Goal: Transaction & Acquisition: Obtain resource

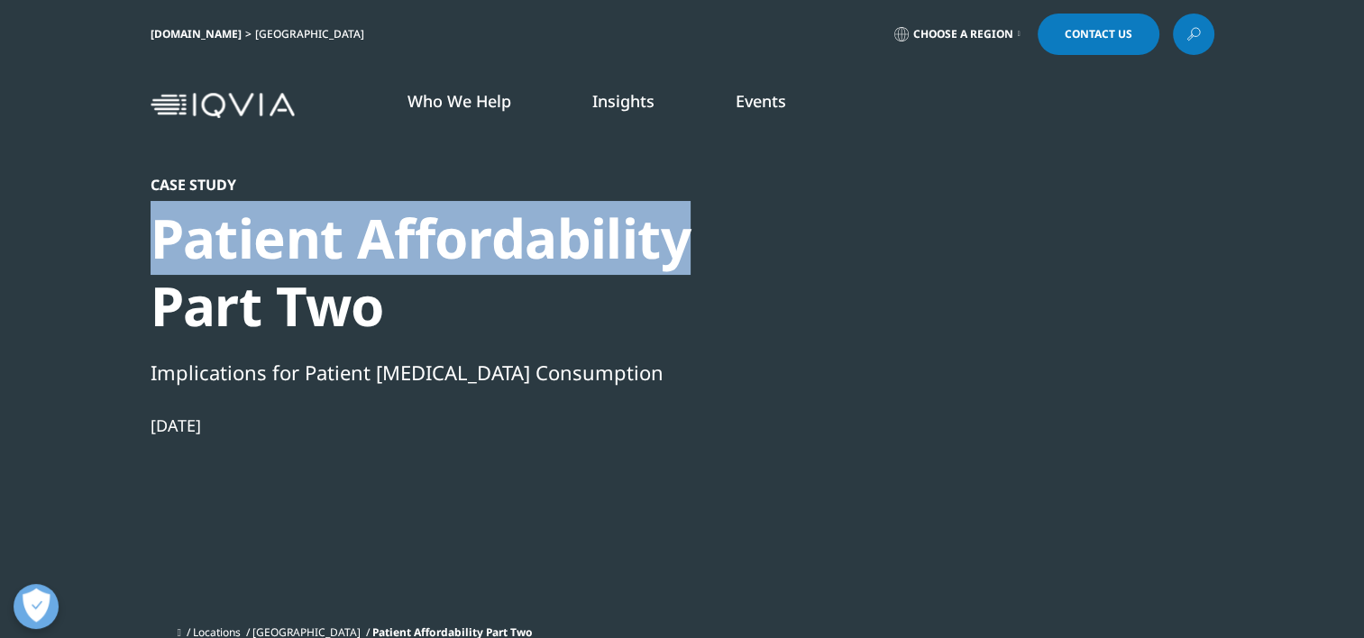
drag, startPoint x: 157, startPoint y: 235, endPoint x: 689, endPoint y: 256, distance: 532.4
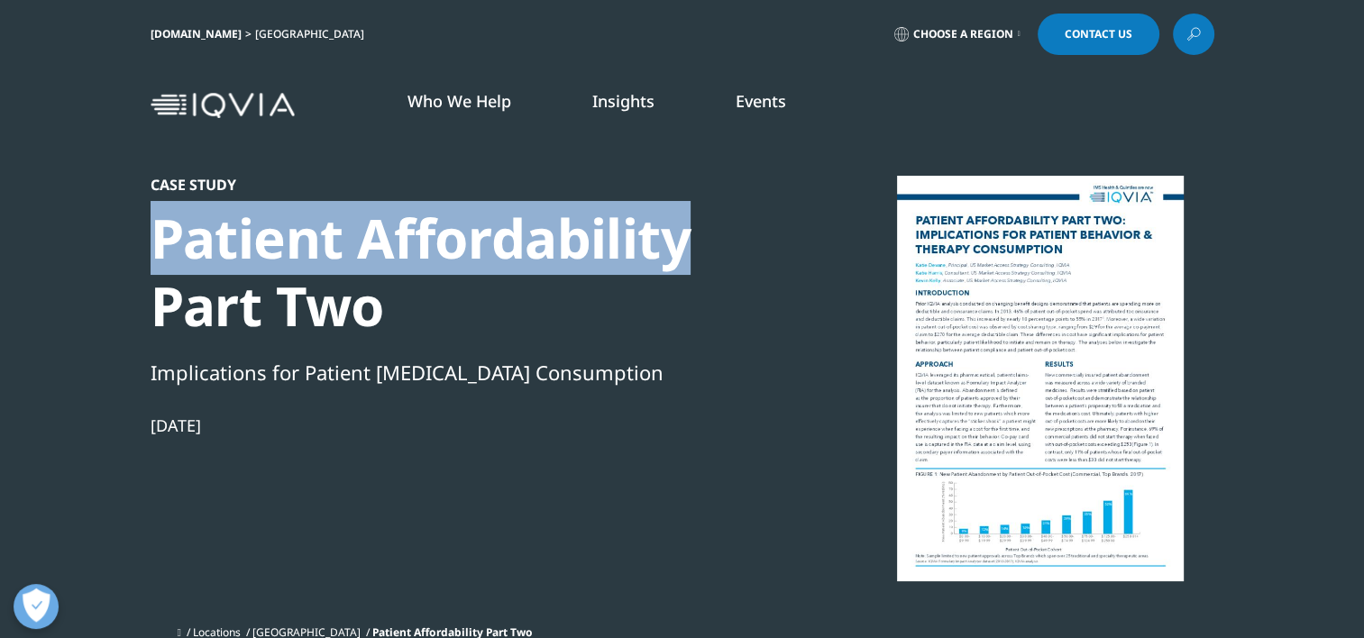
click at [689, 256] on div "Patient Affordability Part Two" at bounding box center [460, 272] width 619 height 135
drag, startPoint x: 689, startPoint y: 256, endPoint x: 610, endPoint y: 252, distance: 78.5
copy div "Patient Affordability"
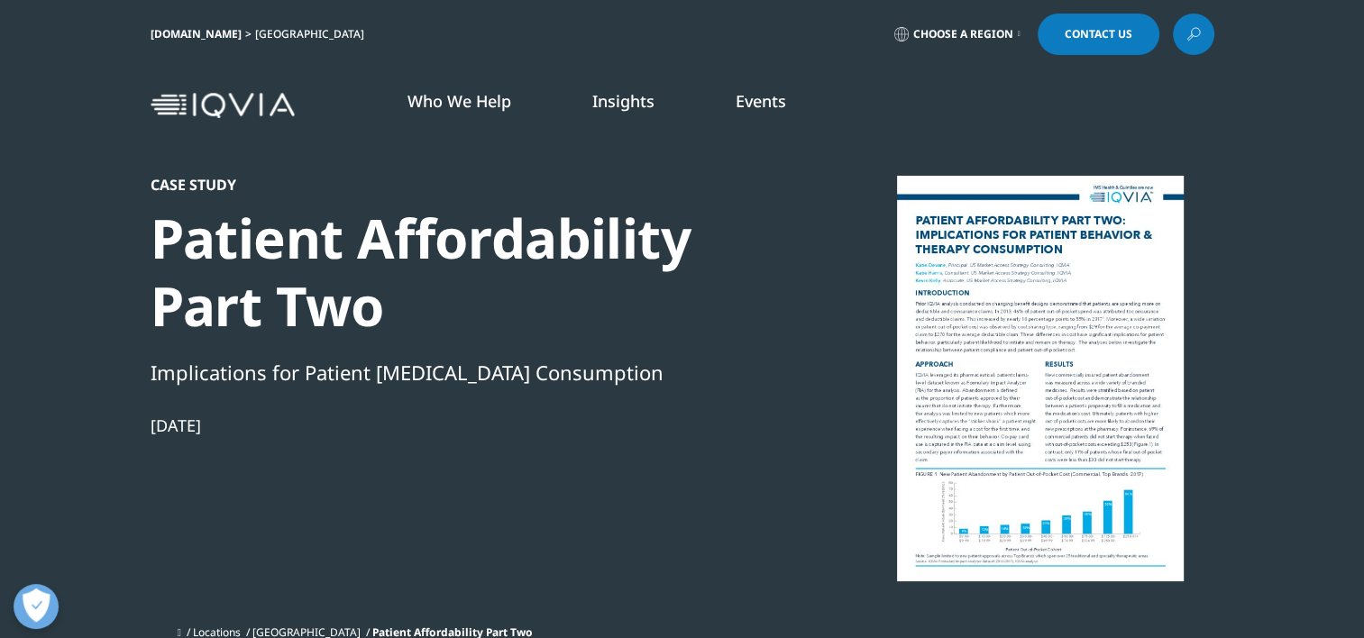
click at [988, 417] on div at bounding box center [1041, 379] width 348 height 406
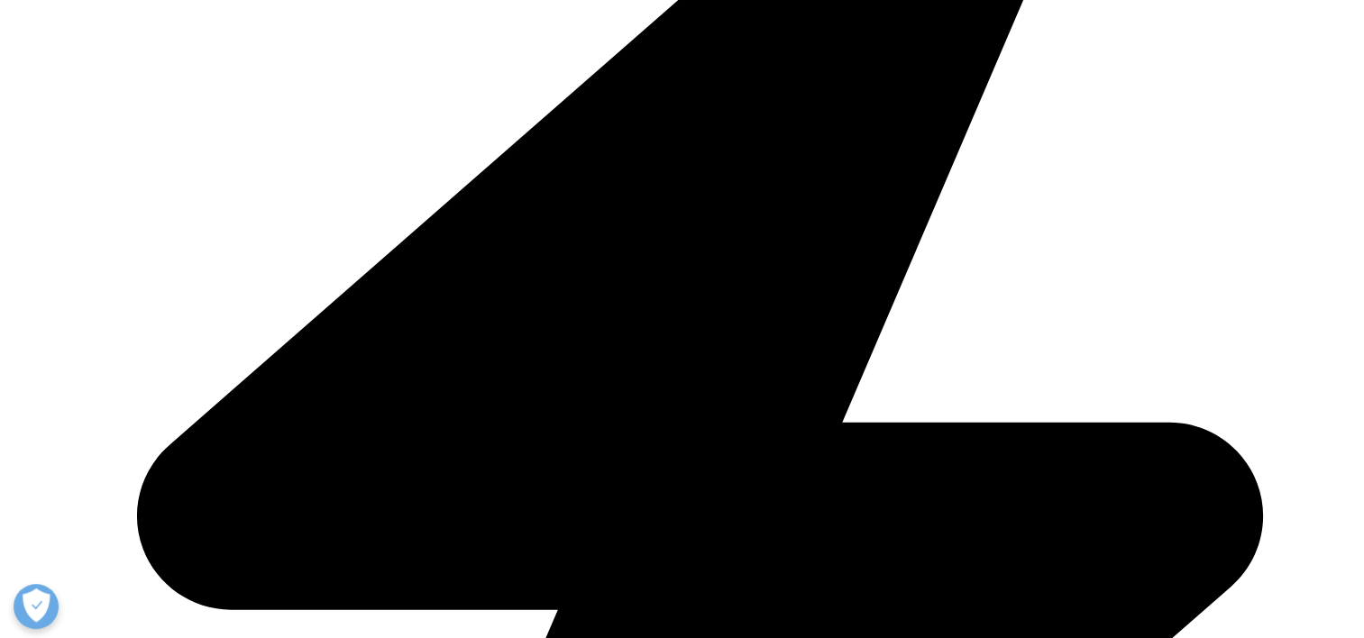
scroll to position [2254, 0]
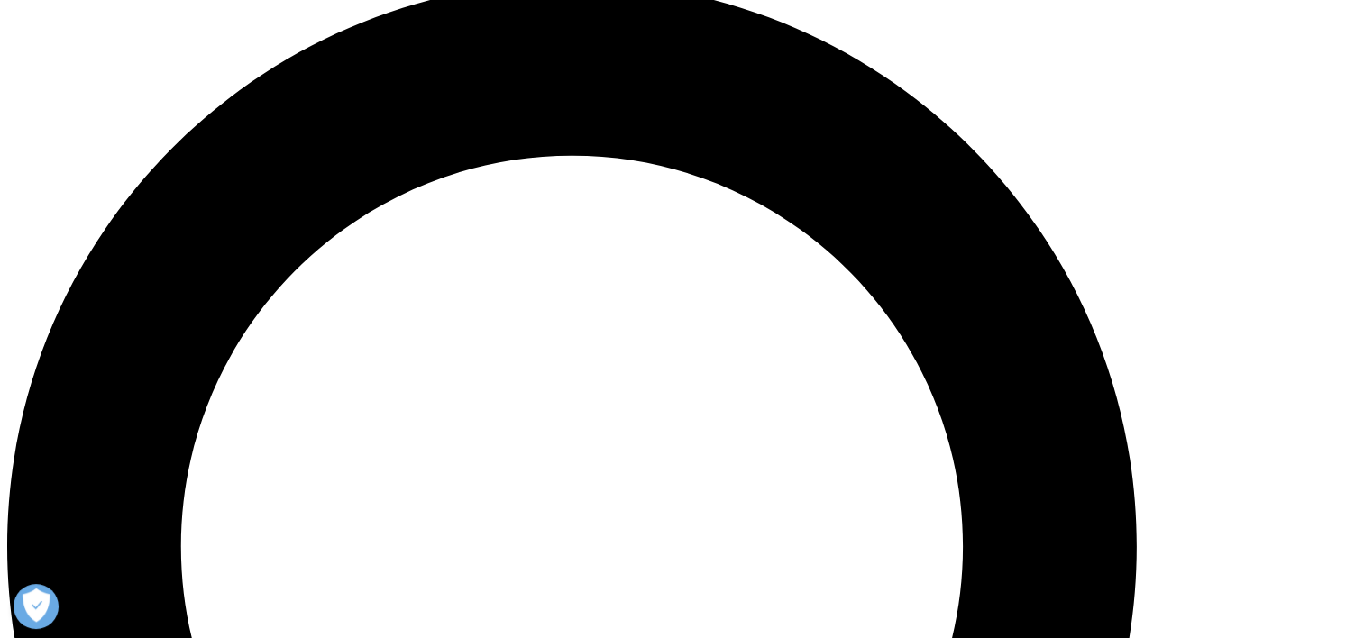
scroll to position [1443, 0]
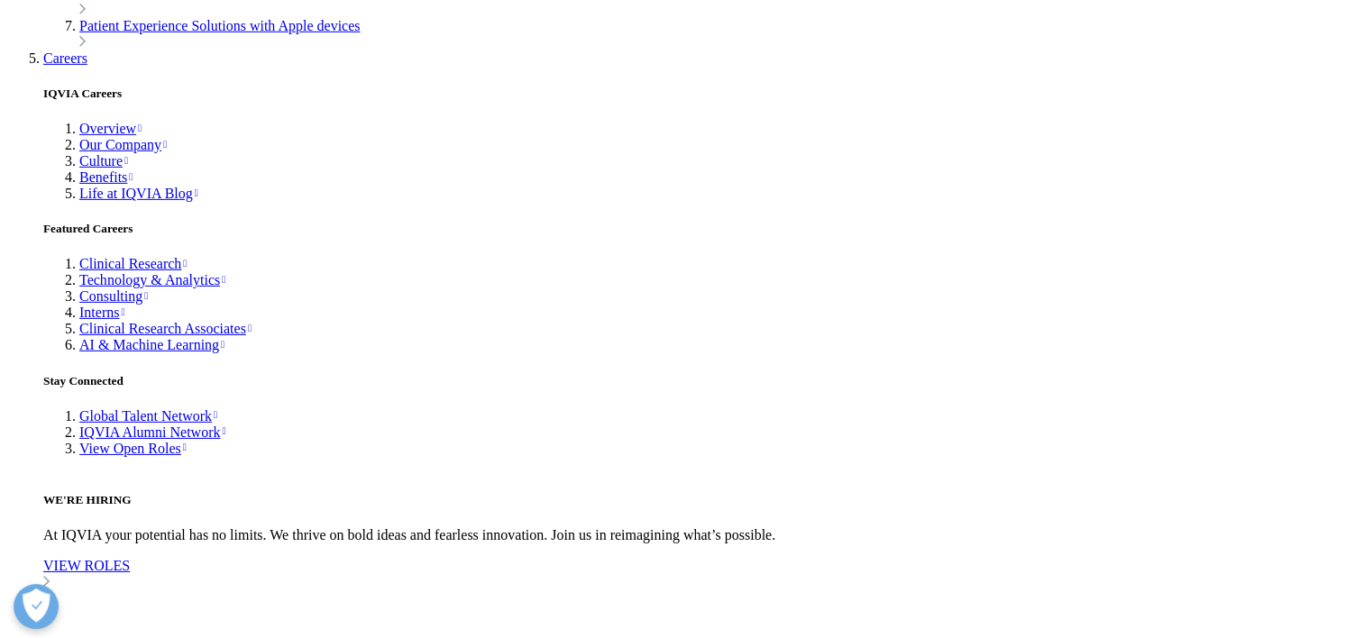
scroll to position [5681, 0]
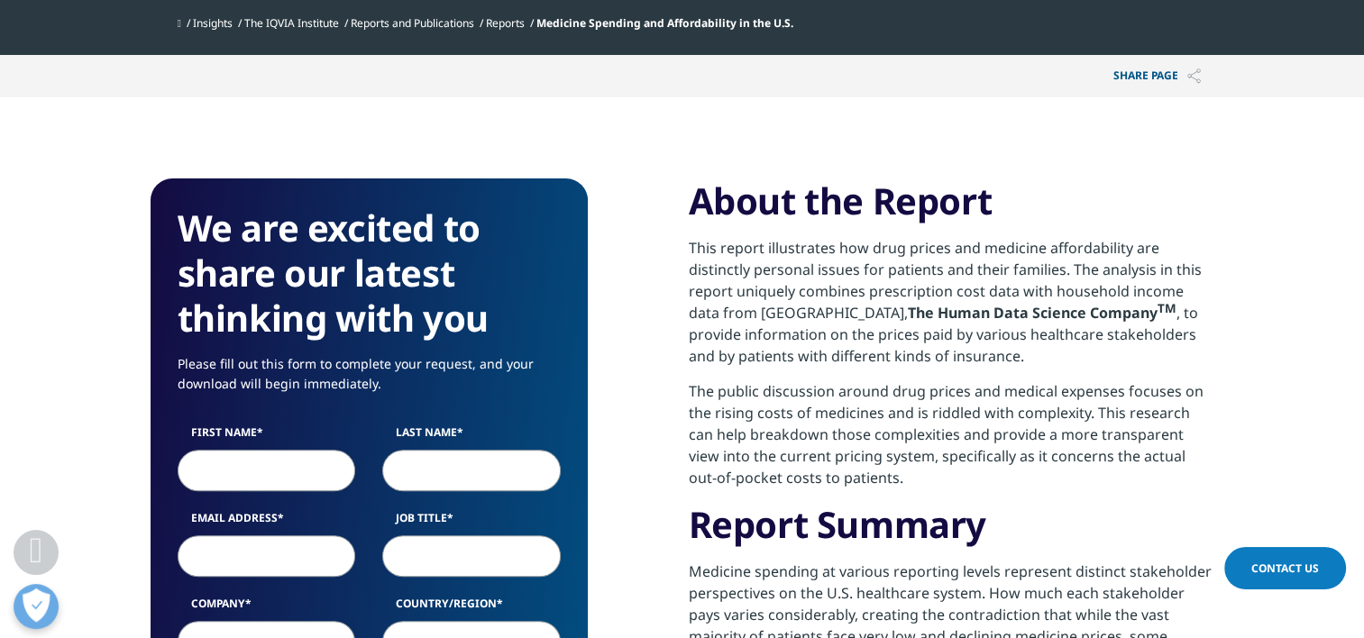
scroll to position [721, 0]
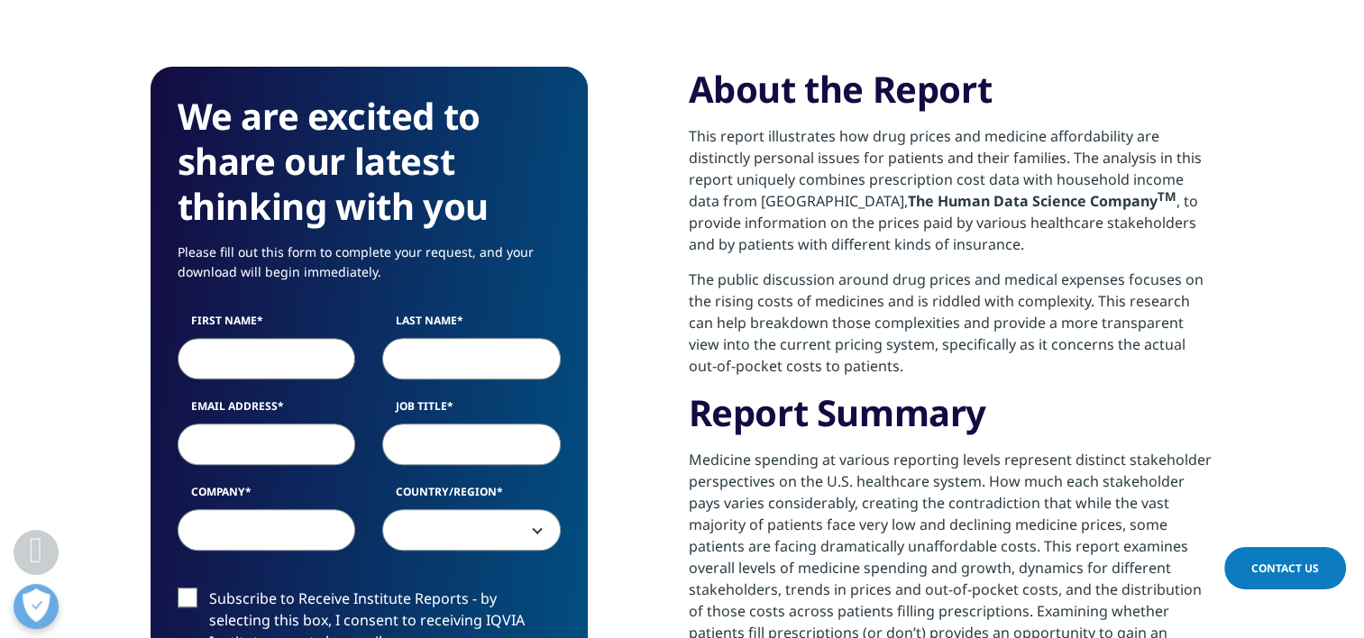
click at [298, 362] on input "First Name" at bounding box center [267, 358] width 179 height 41
type input "[PERSON_NAME]"
type input "[PERSON_NAME][EMAIL_ADDRESS][PERSON_NAME][DOMAIN_NAME]"
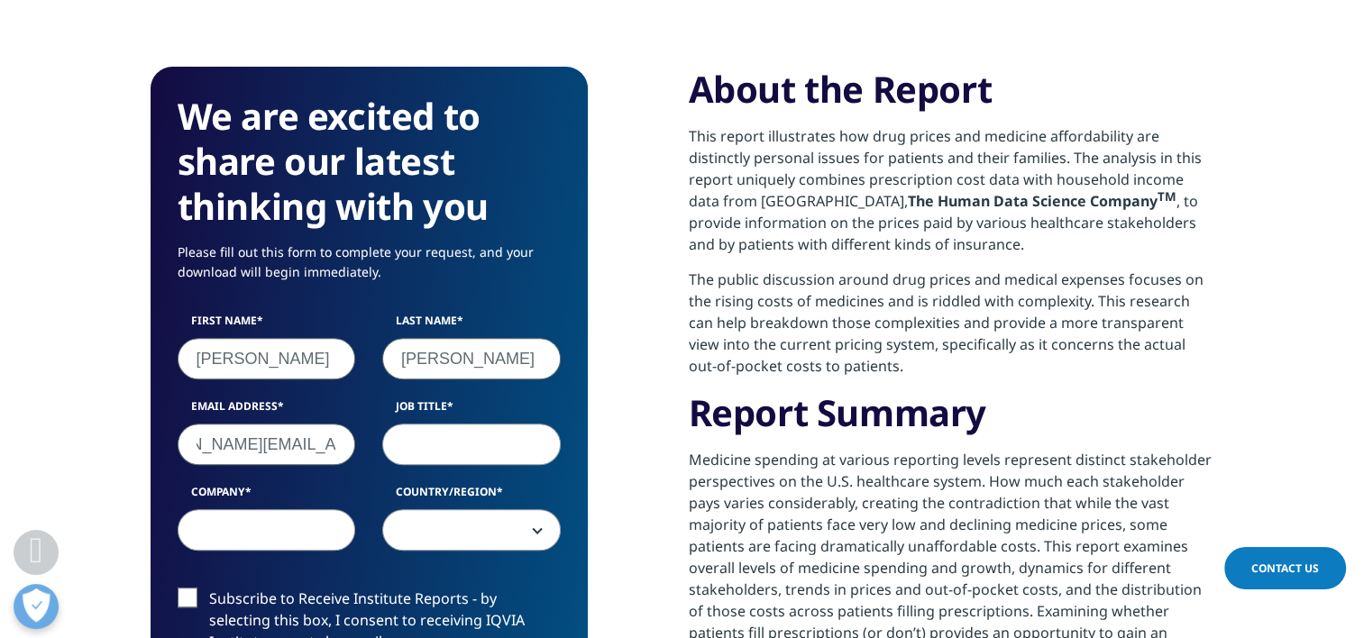
click at [464, 441] on input "Job Title" at bounding box center [471, 444] width 179 height 41
type input "Strategy Director"
click at [303, 538] on input "Company" at bounding box center [267, 529] width 179 height 41
type input "CarelonRx"
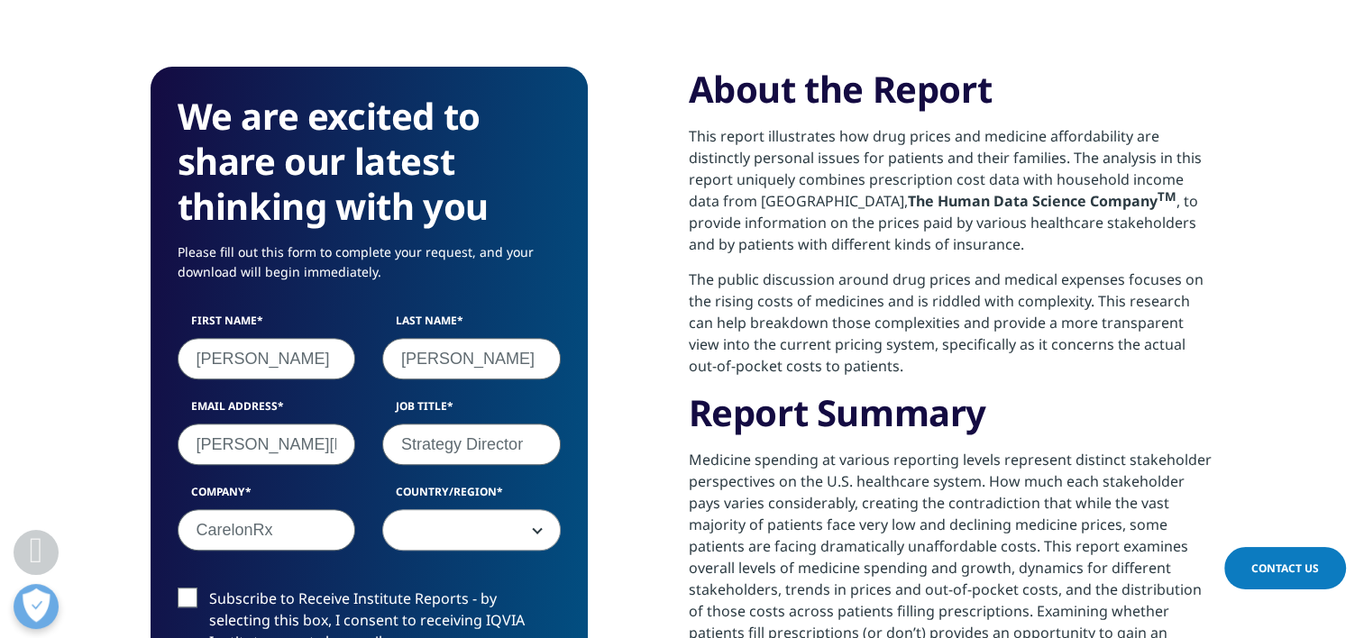
click at [427, 533] on span at bounding box center [471, 530] width 177 height 41
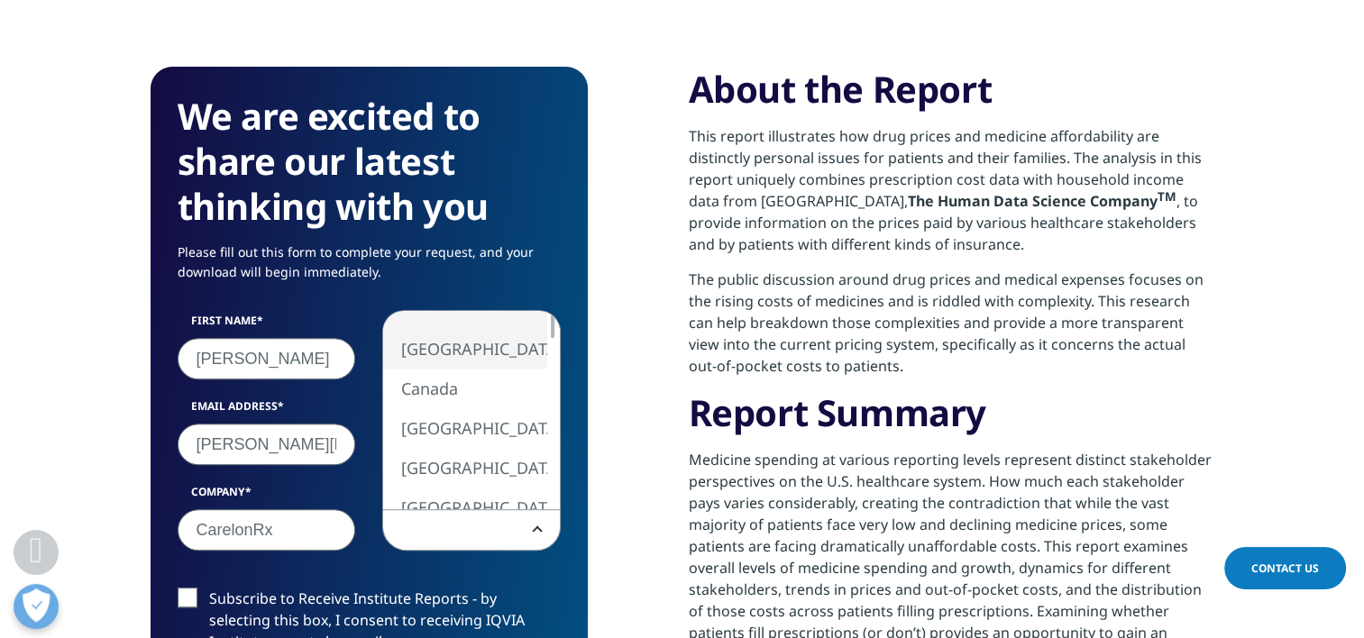
select select "[GEOGRAPHIC_DATA]"
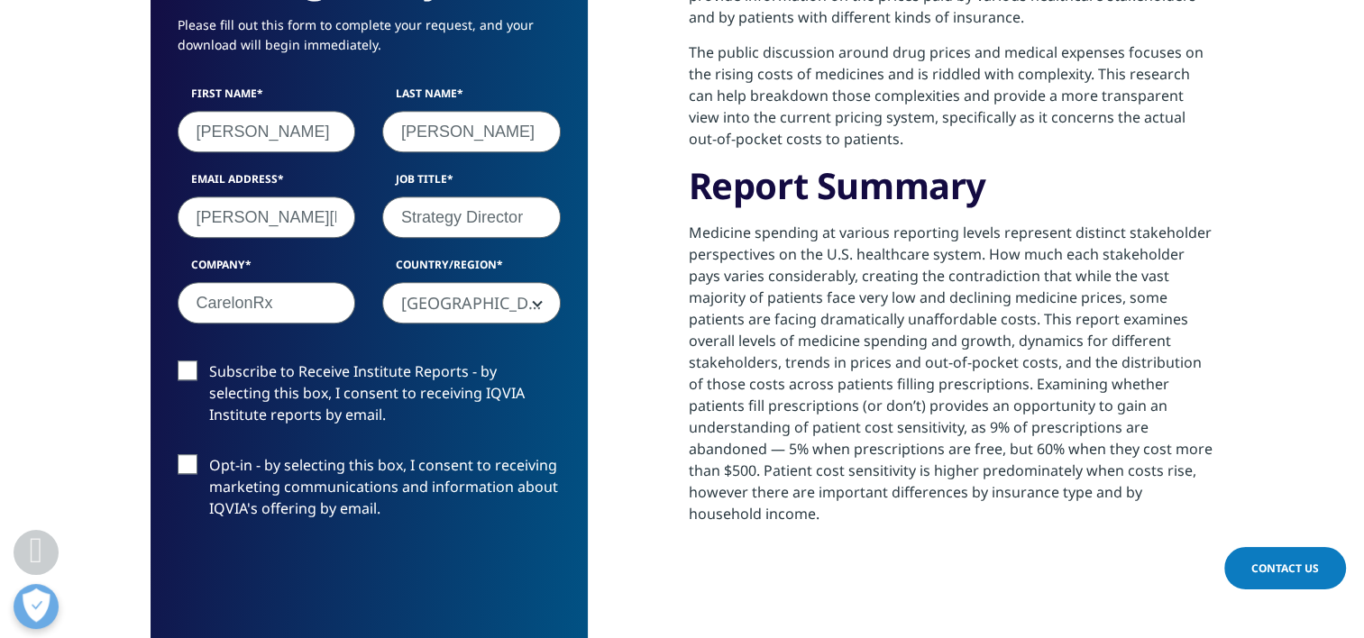
scroll to position [1082, 0]
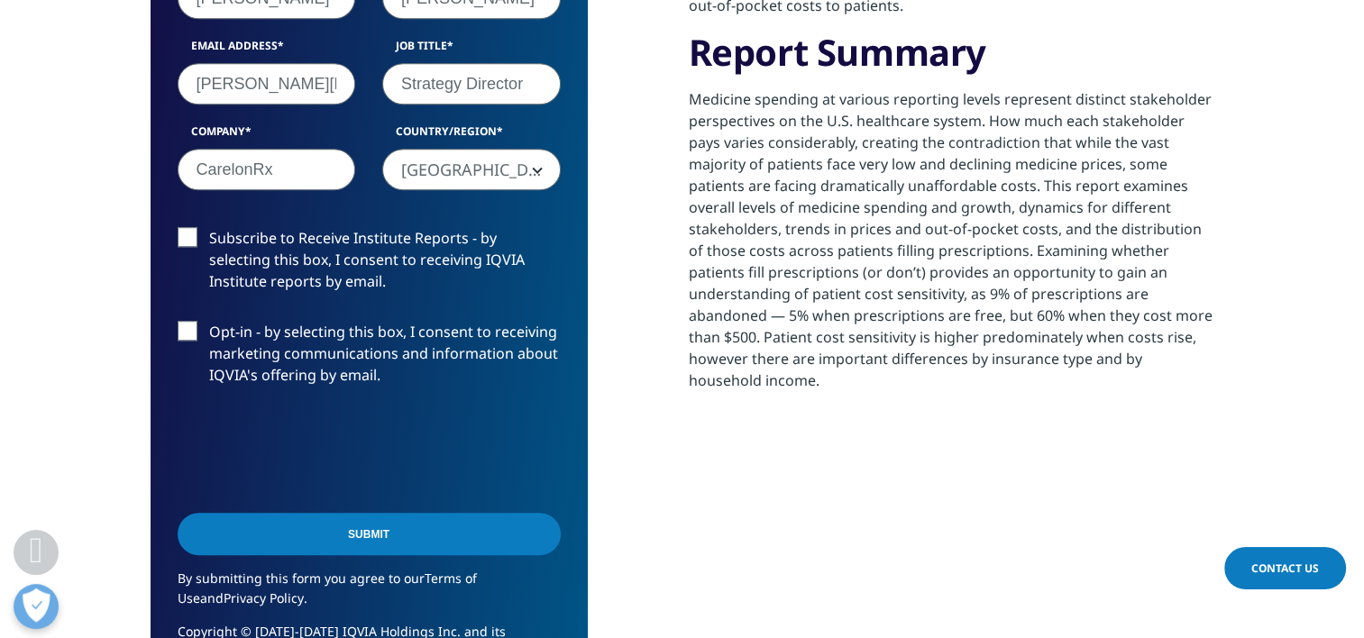
click at [184, 240] on label "Subscribe to Receive Institute Reports - by selecting this box, I consent to re…" at bounding box center [369, 264] width 383 height 75
click at [209, 227] on input "Subscribe to Receive Institute Reports - by selecting this box, I consent to re…" at bounding box center [209, 227] width 0 height 0
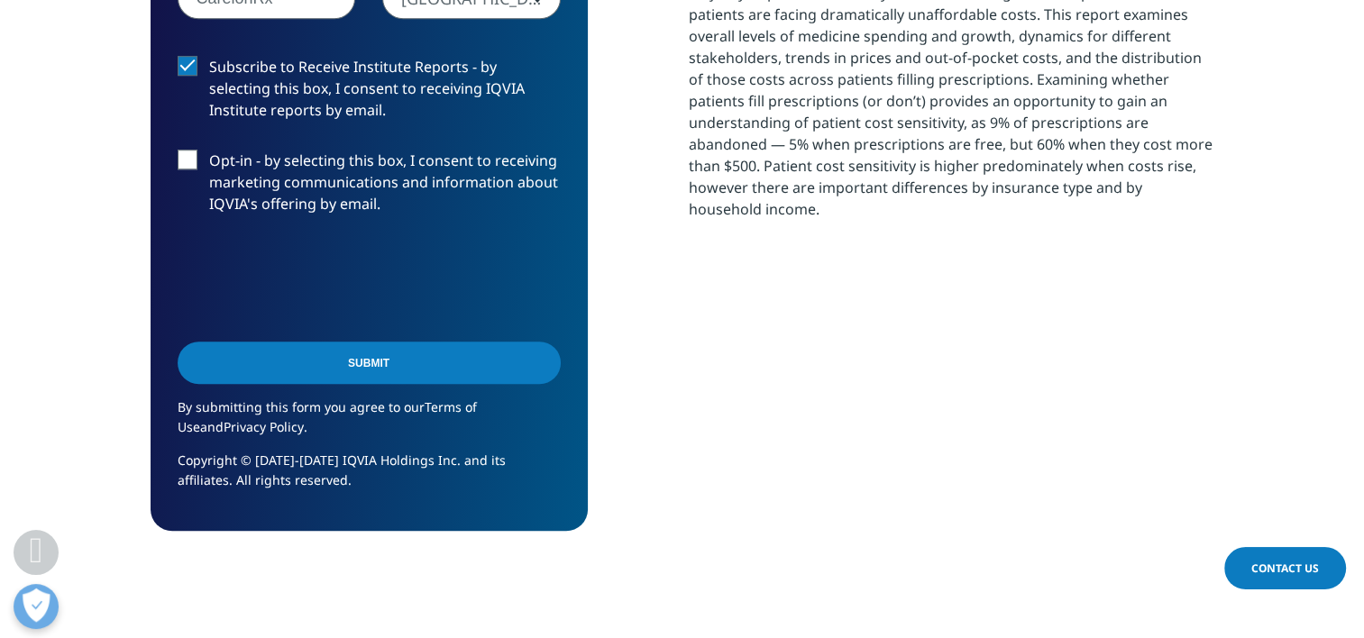
scroll to position [1262, 0]
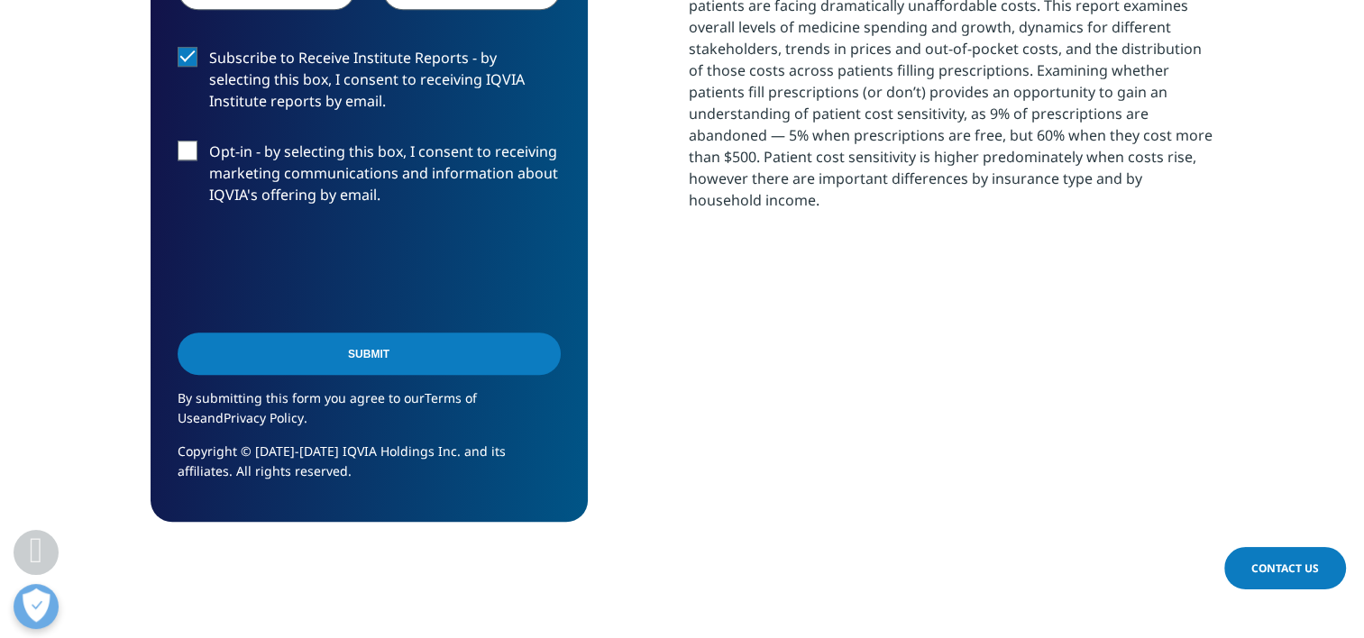
click at [396, 364] on input "Submit" at bounding box center [369, 354] width 383 height 42
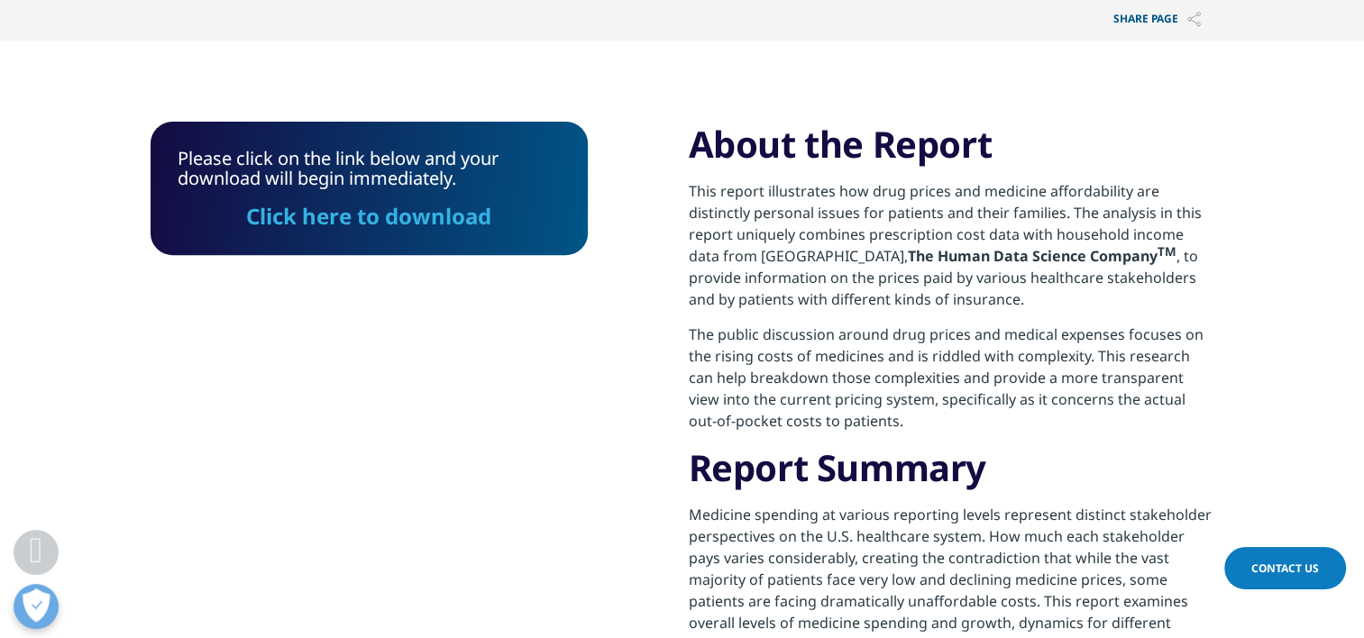
scroll to position [635, 0]
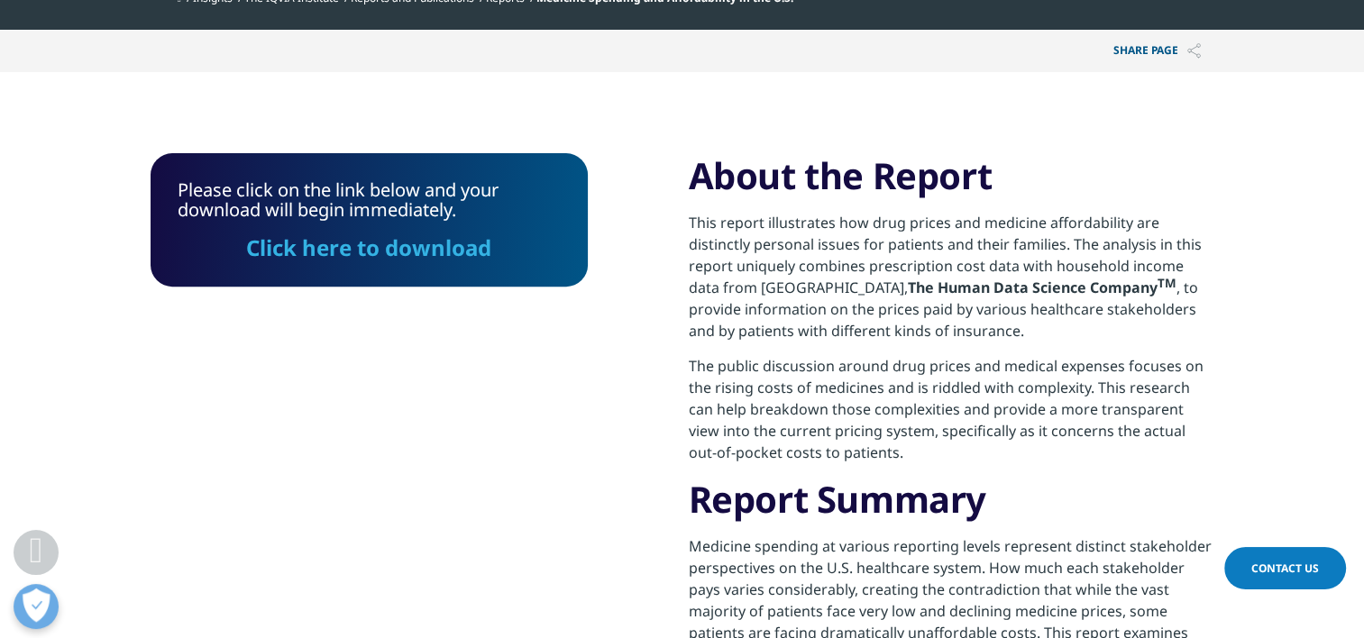
click at [405, 245] on link "Click here to download" at bounding box center [368, 248] width 245 height 30
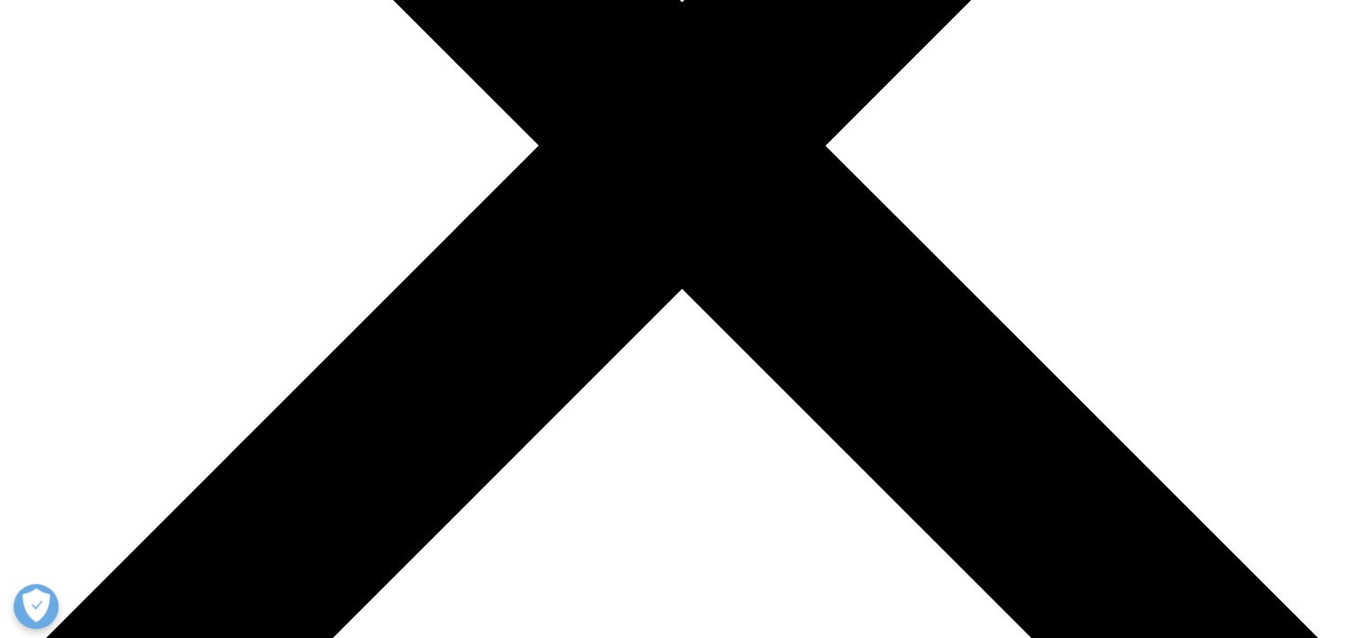
scroll to position [631, 0]
